Goal: Transaction & Acquisition: Book appointment/travel/reservation

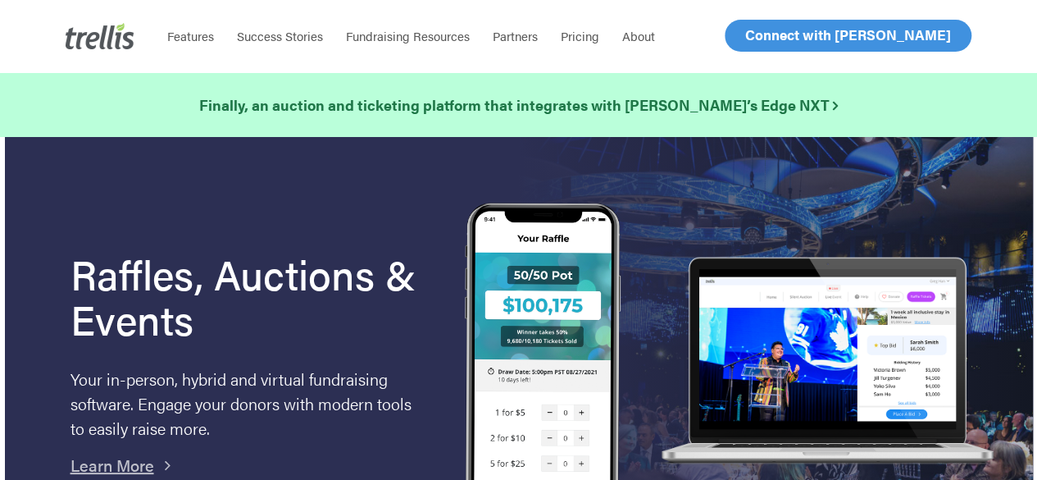
click at [758, 41] on span "Log In" at bounding box center [764, 35] width 39 height 20
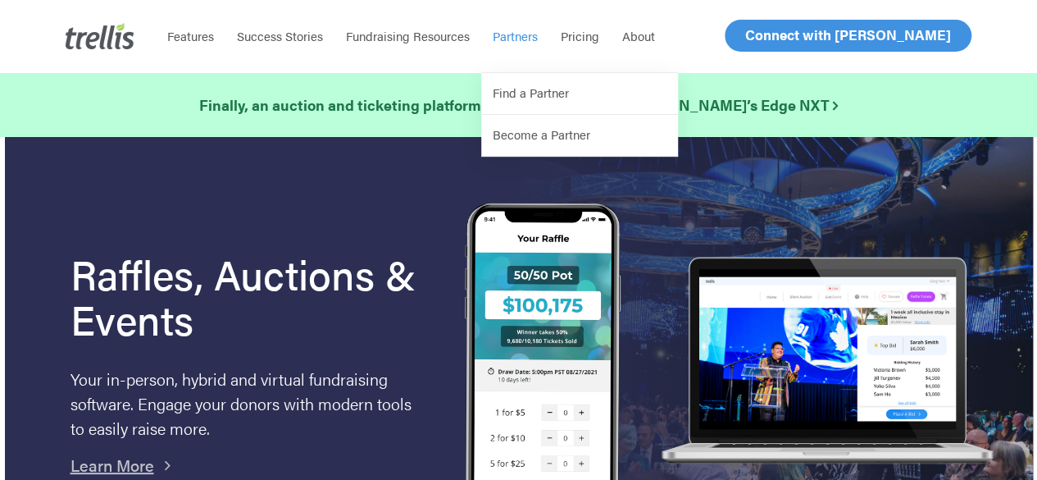
click at [772, 40] on span "Log In" at bounding box center [764, 35] width 39 height 20
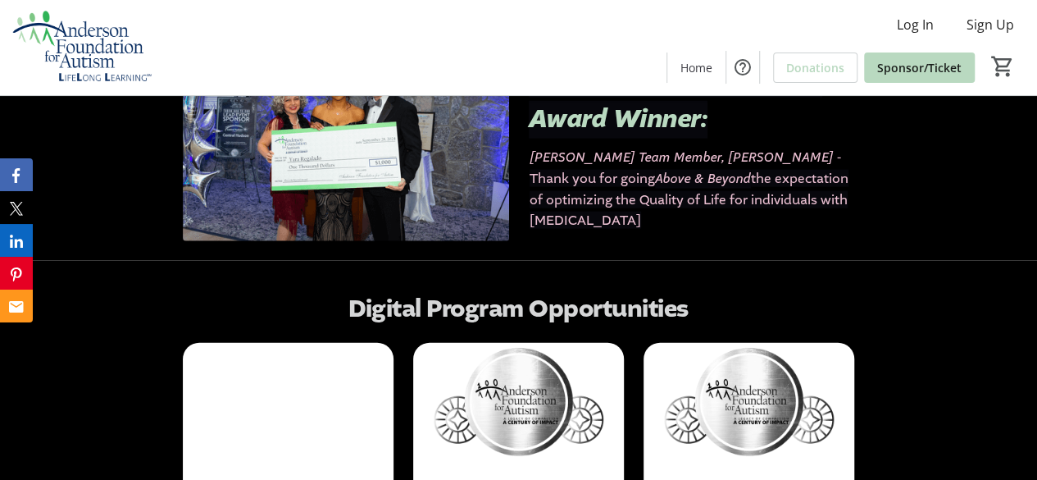
scroll to position [1804, 0]
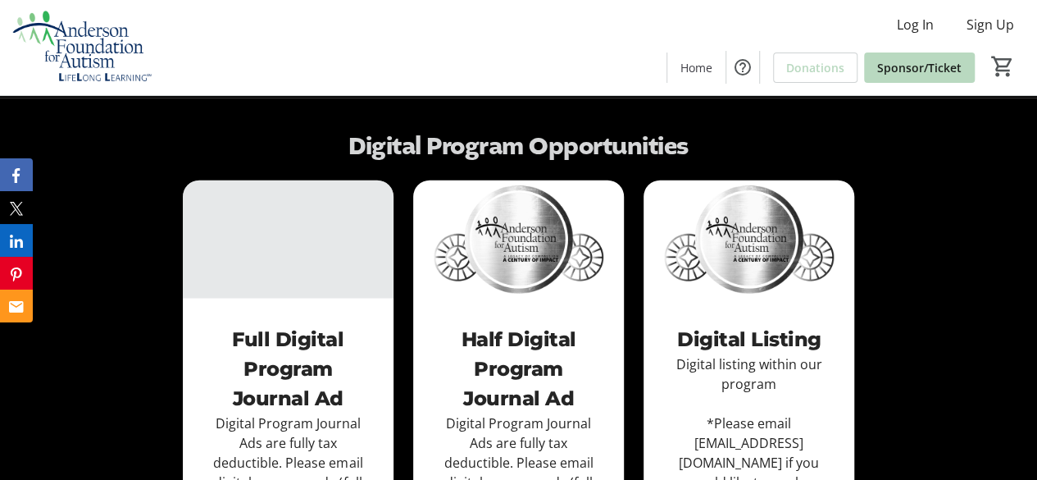
scroll to position [1804, 0]
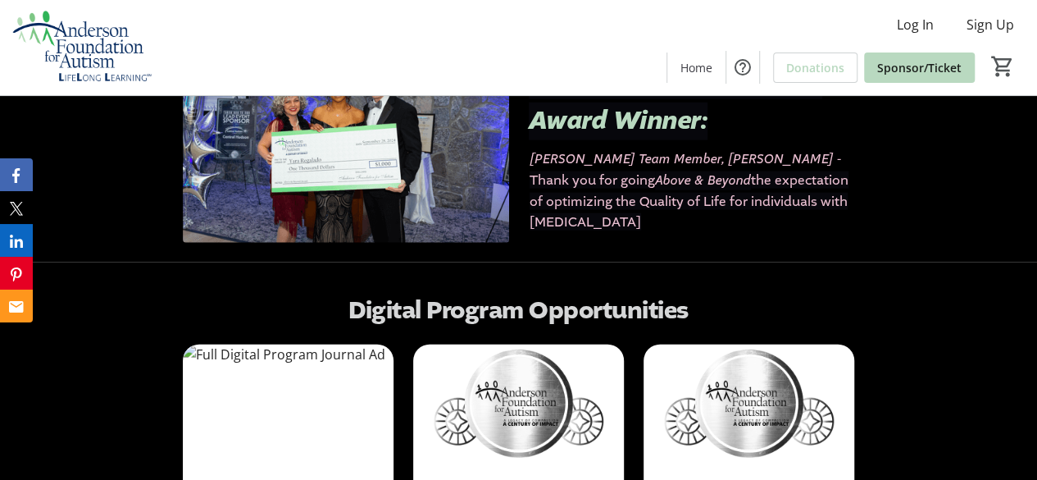
click at [239, 344] on img at bounding box center [288, 403] width 211 height 119
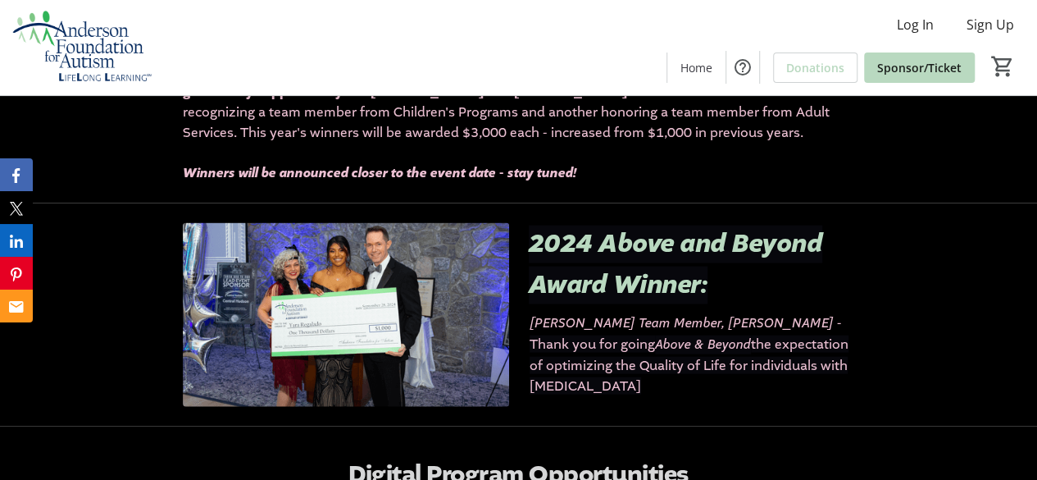
scroll to position [1722, 0]
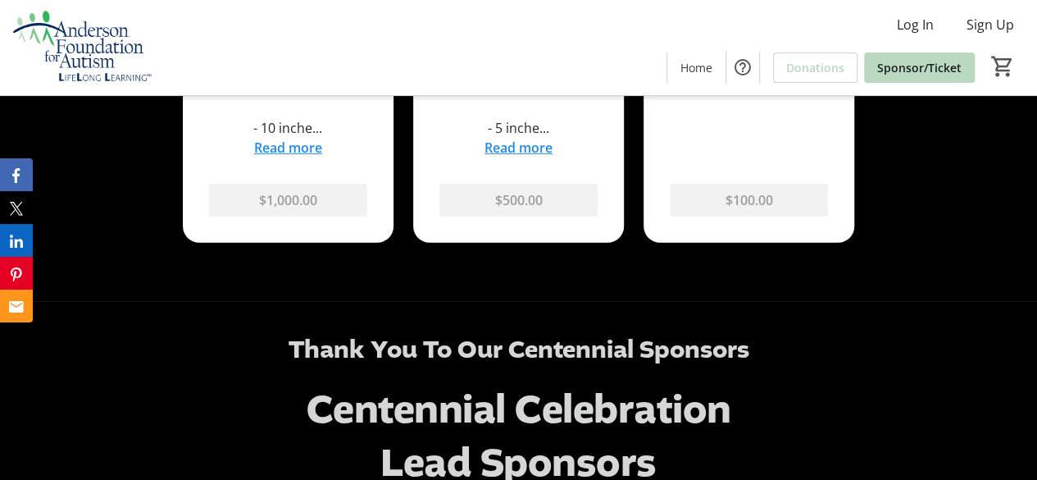
scroll to position [2542, 0]
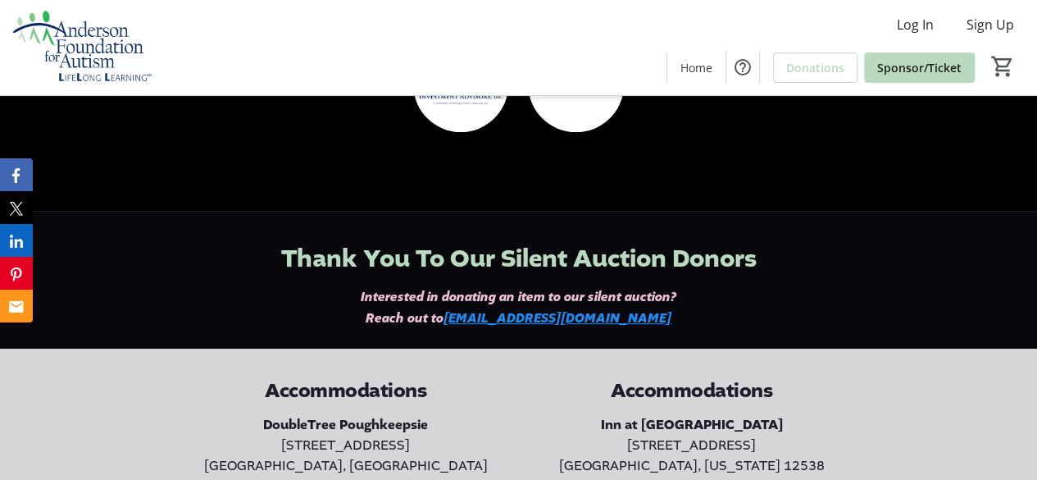
scroll to position [3116, 0]
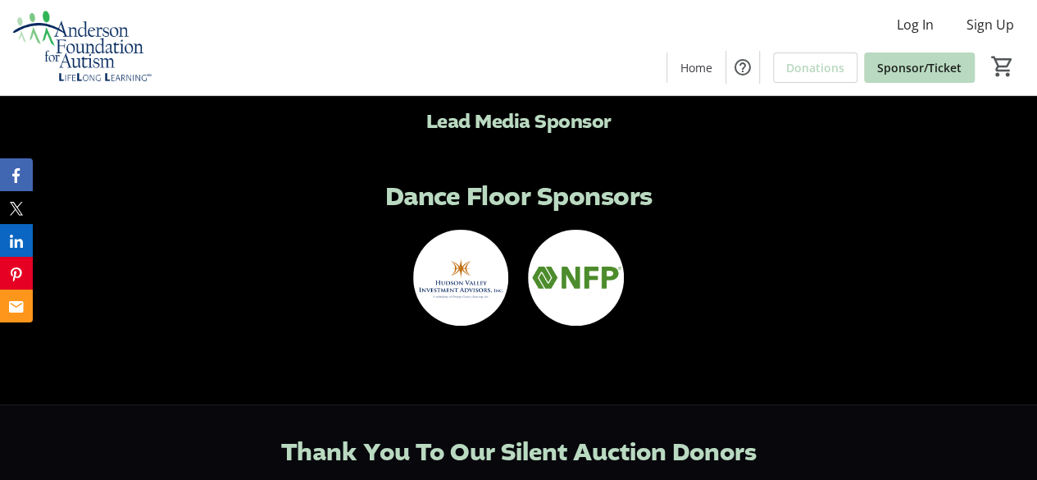
scroll to position [3198, 0]
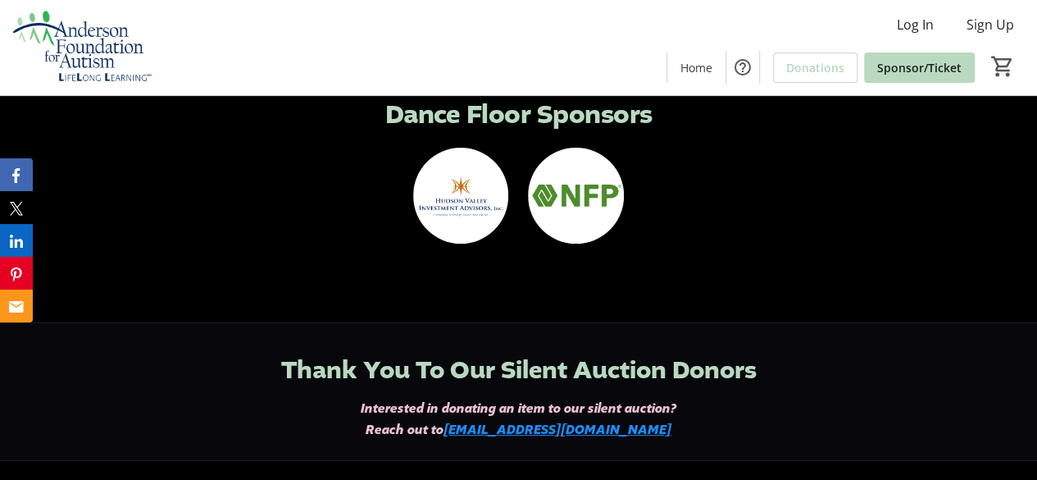
scroll to position [3362, 0]
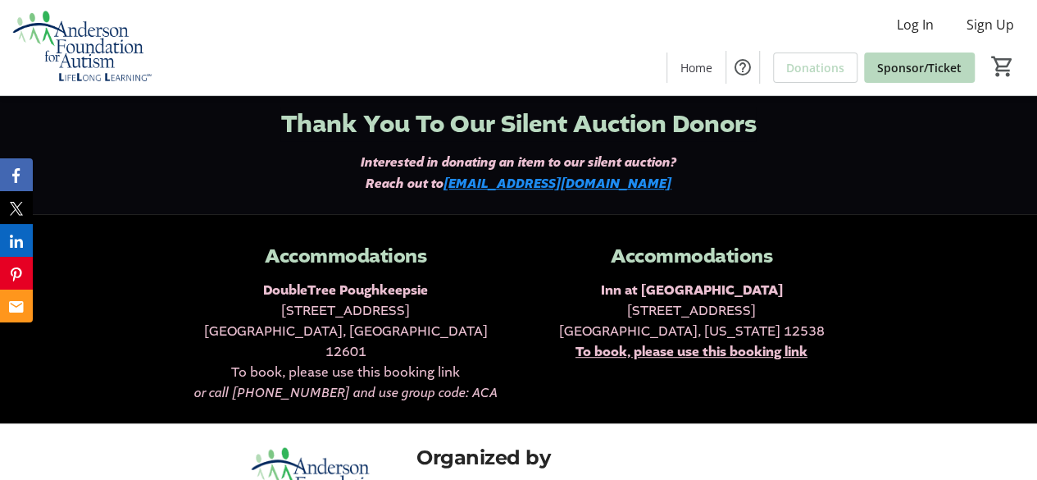
click at [356, 363] on span "To book, please use this booking link" at bounding box center [345, 371] width 229 height 17
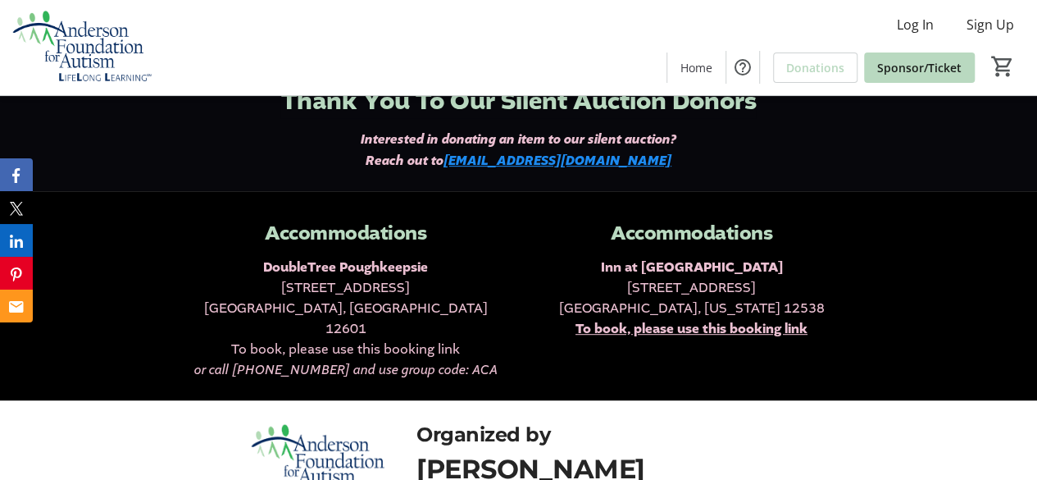
scroll to position [3362, 0]
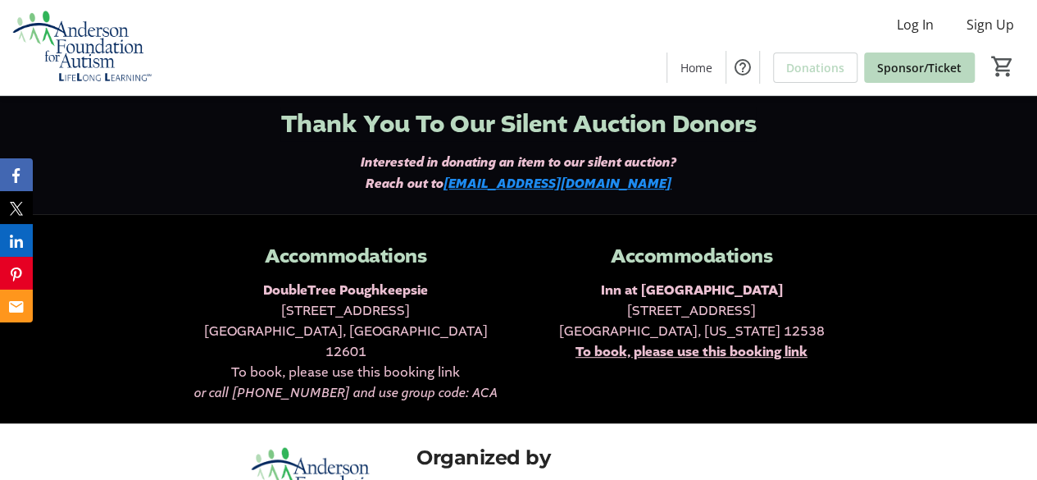
click at [347, 322] on span "[GEOGRAPHIC_DATA], [GEOGRAPHIC_DATA] 12601" at bounding box center [346, 341] width 284 height 38
click at [379, 363] on span "To book, please use this booking link" at bounding box center [345, 371] width 229 height 17
click at [380, 363] on span "To book, please use this booking link" at bounding box center [345, 371] width 229 height 17
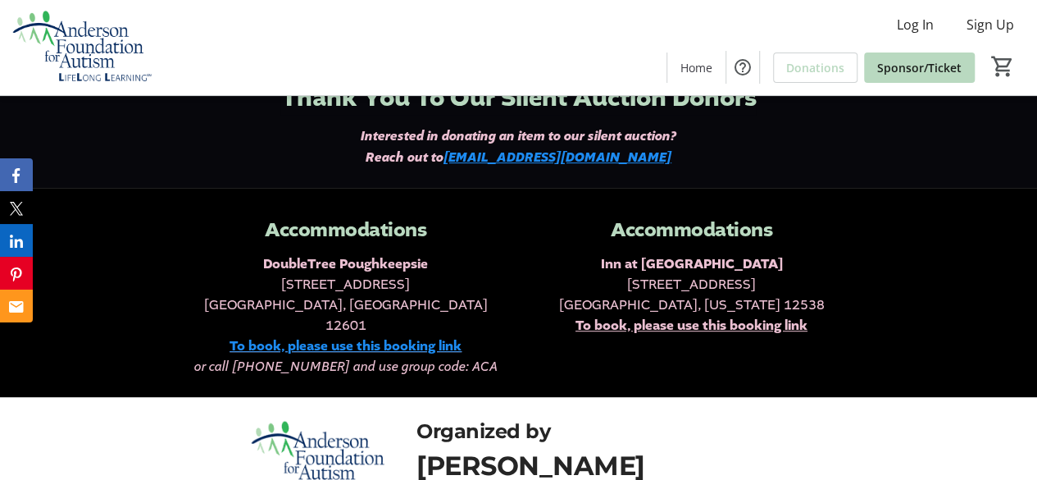
scroll to position [3362, 0]
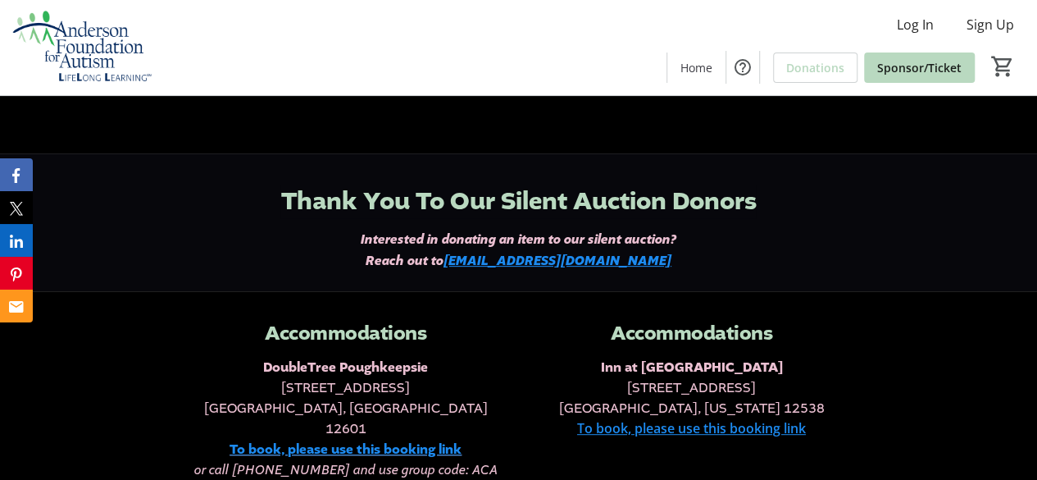
scroll to position [3362, 0]
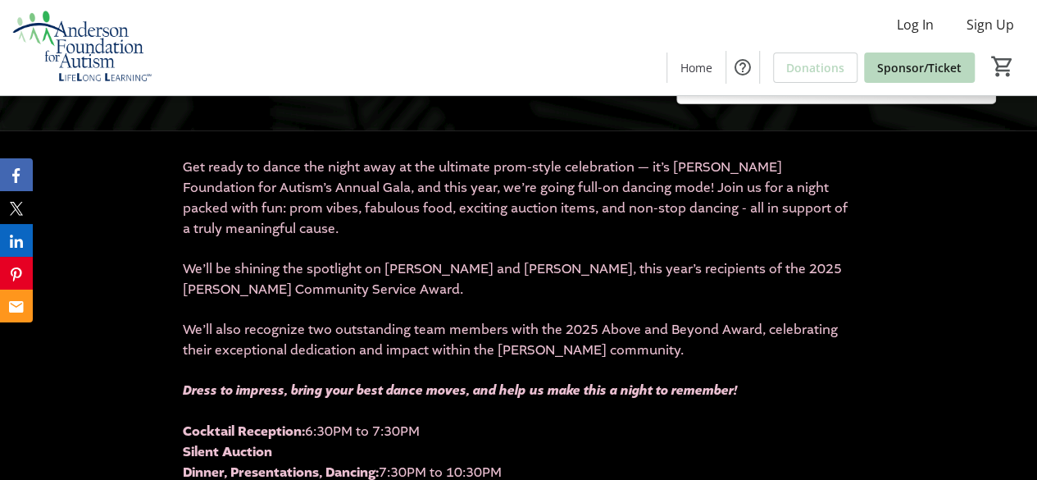
scroll to position [410, 0]
